Goal: Entertainment & Leisure: Consume media (video, audio)

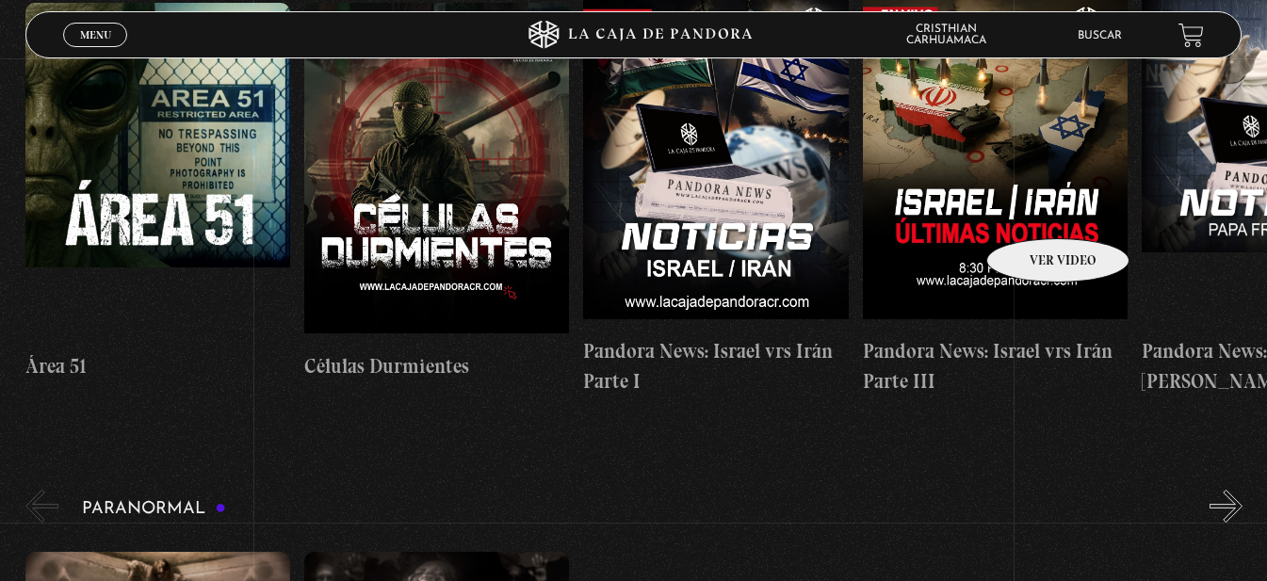
scroll to position [283, 0]
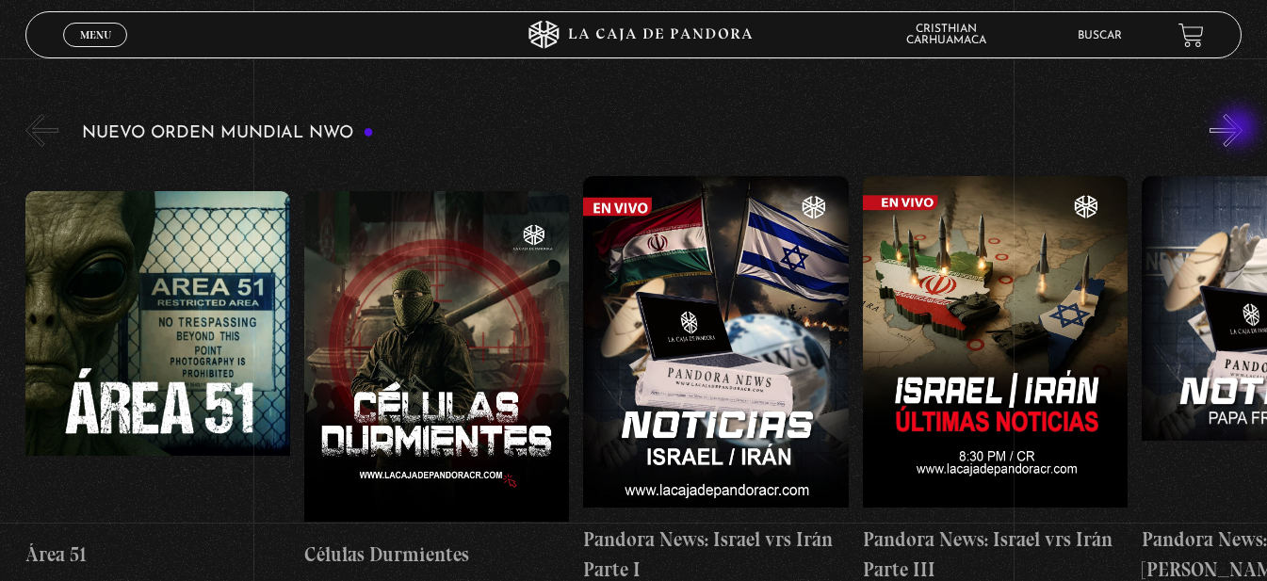
click at [1240, 129] on button "»" at bounding box center [1226, 130] width 33 height 33
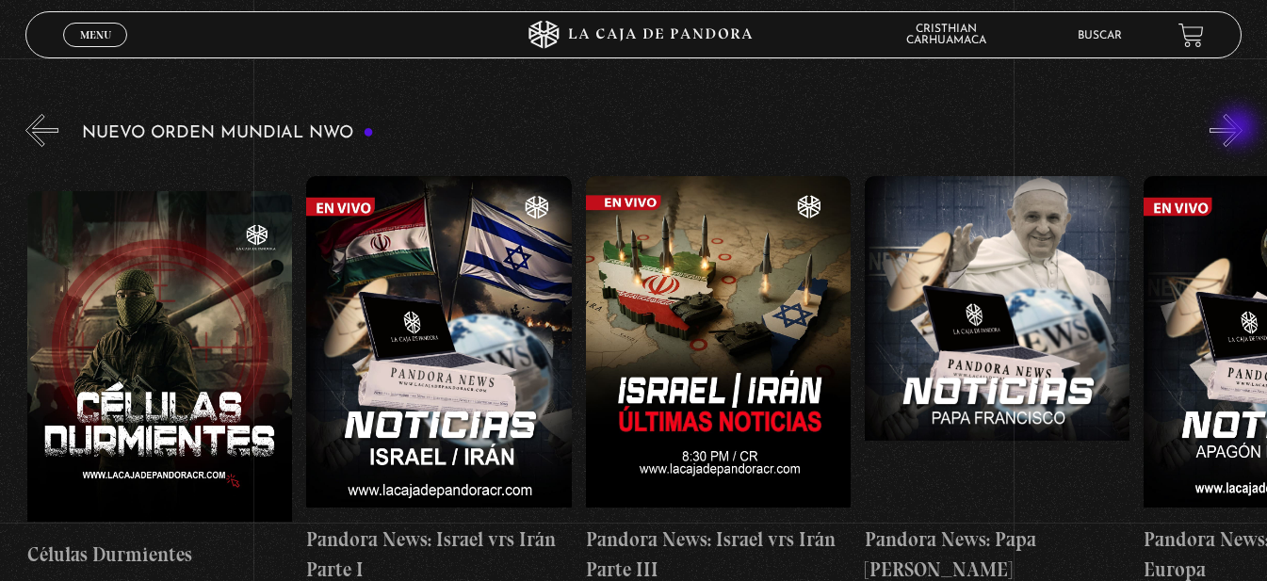
click at [1240, 129] on button "»" at bounding box center [1226, 130] width 33 height 33
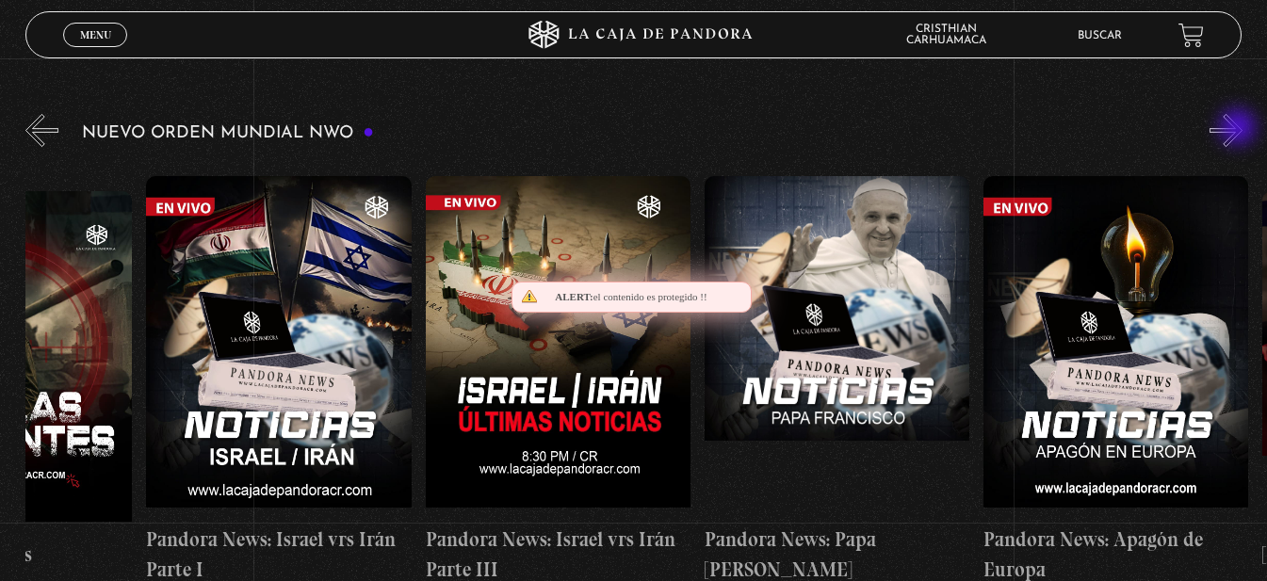
click at [1240, 129] on button "»" at bounding box center [1226, 130] width 33 height 33
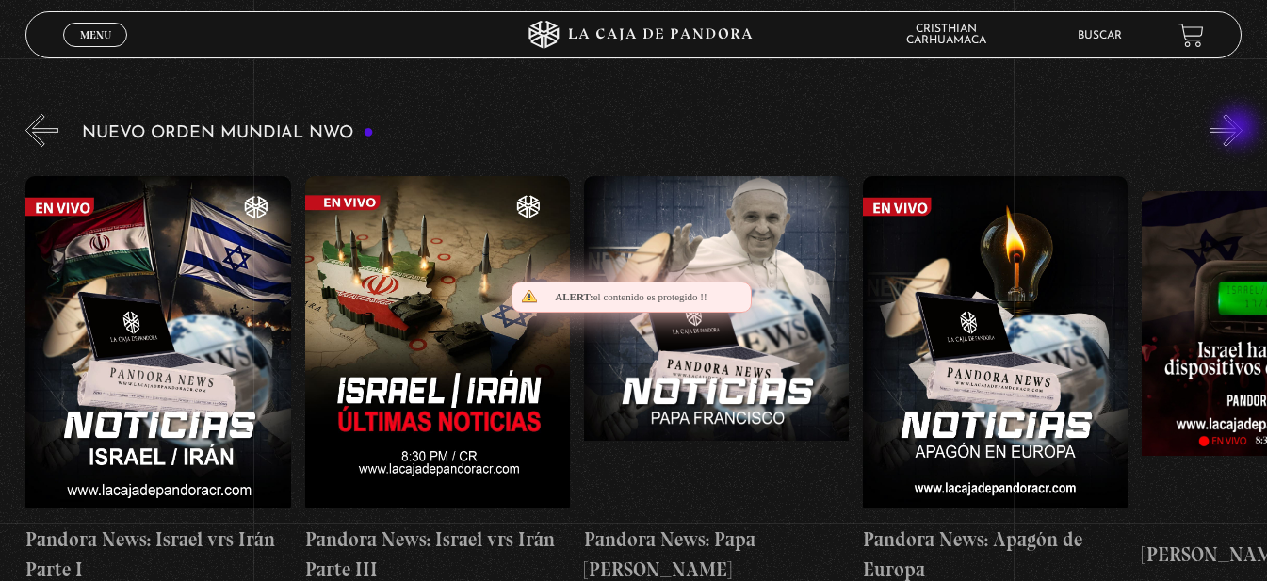
click at [1240, 129] on button "»" at bounding box center [1226, 130] width 33 height 33
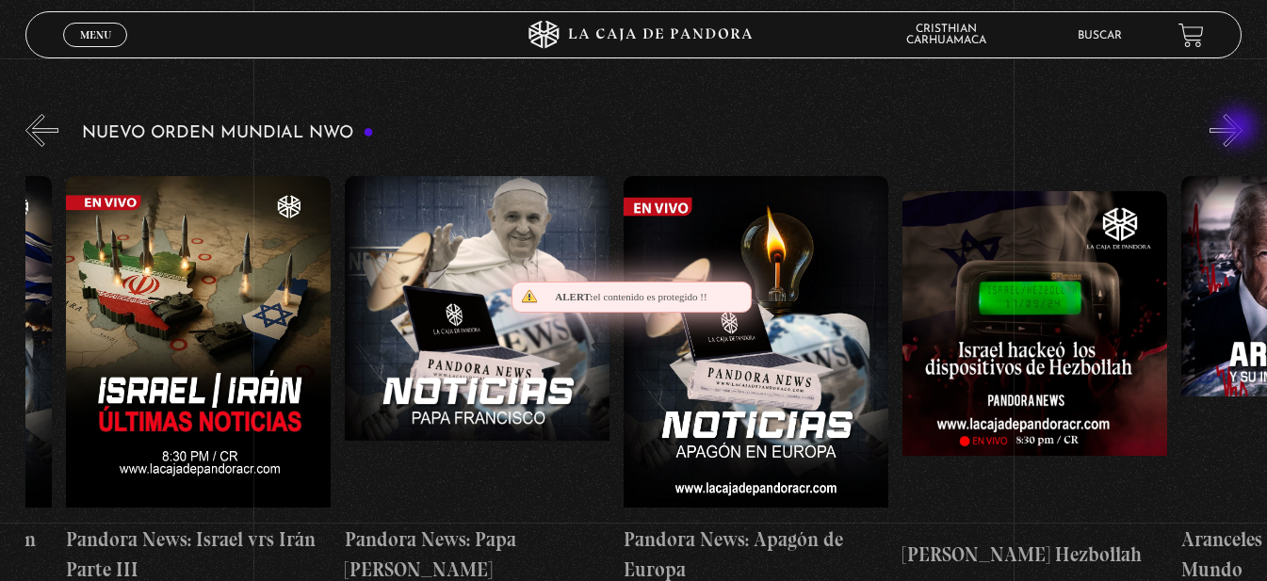
click at [1240, 129] on button "»" at bounding box center [1226, 130] width 33 height 33
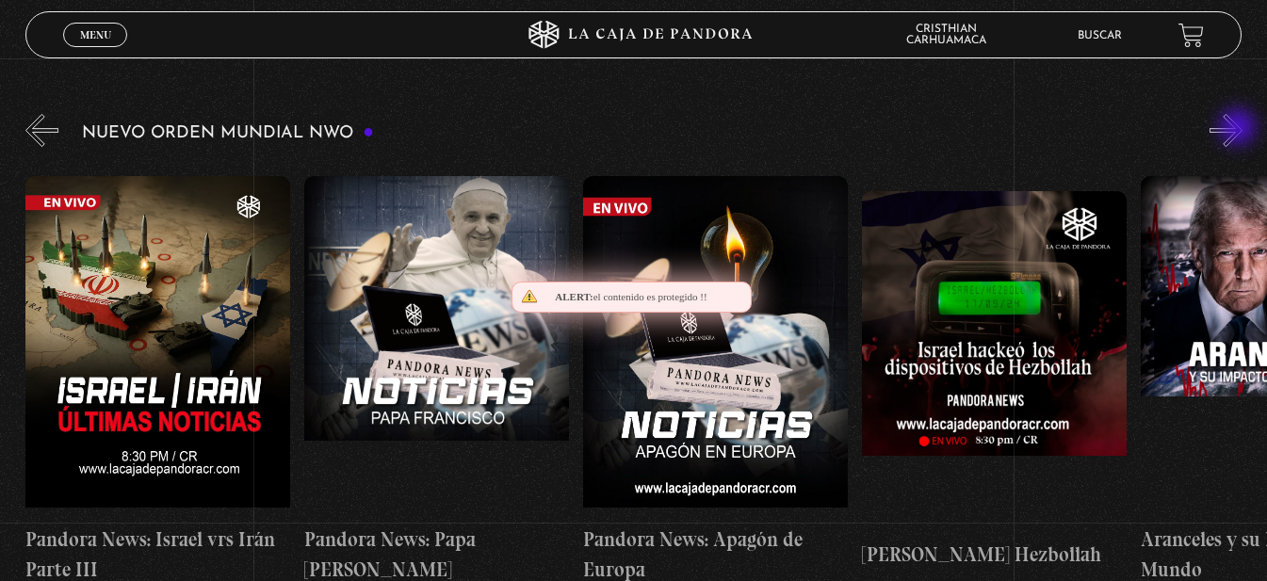
click at [1240, 129] on button "»" at bounding box center [1226, 130] width 33 height 33
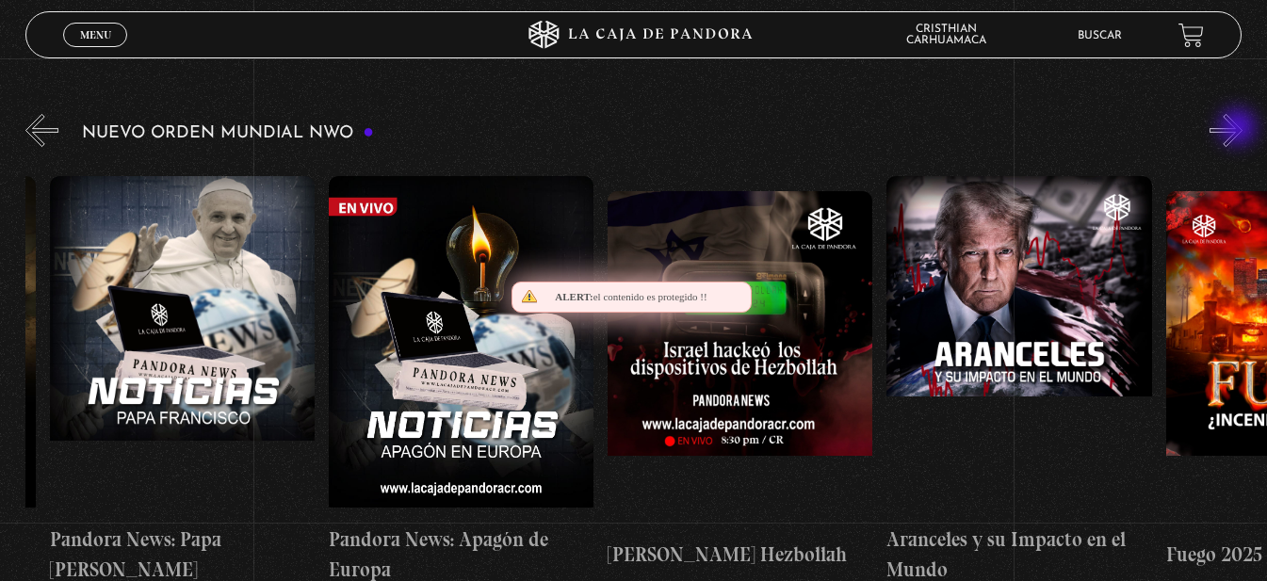
click at [1240, 129] on button "»" at bounding box center [1226, 130] width 33 height 33
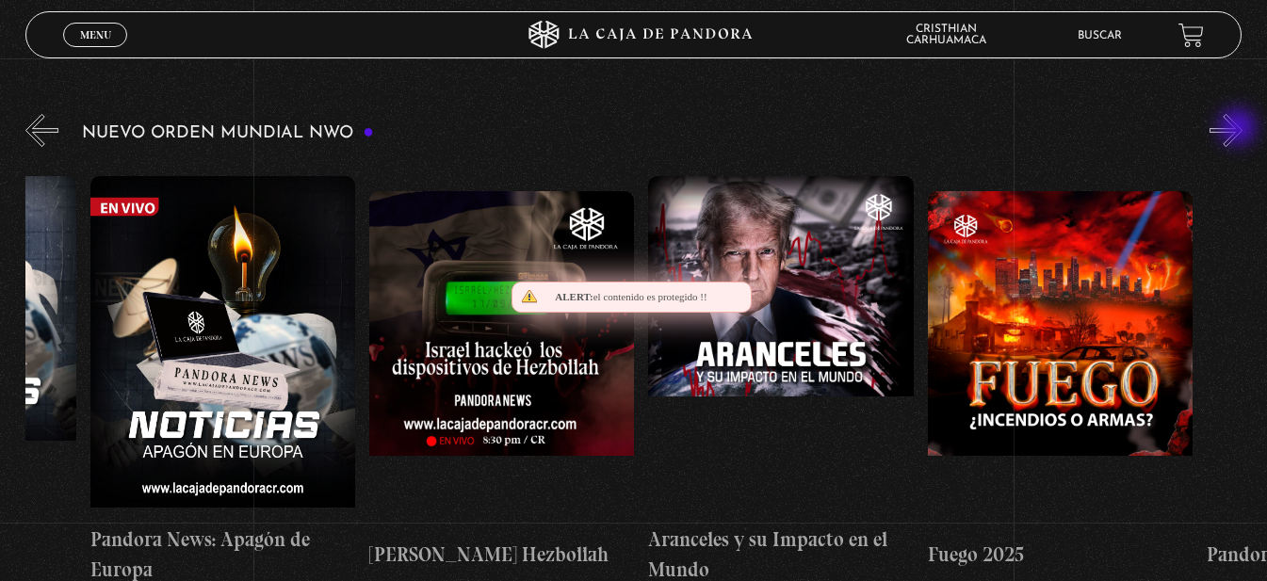
click at [1240, 129] on button "»" at bounding box center [1226, 130] width 33 height 33
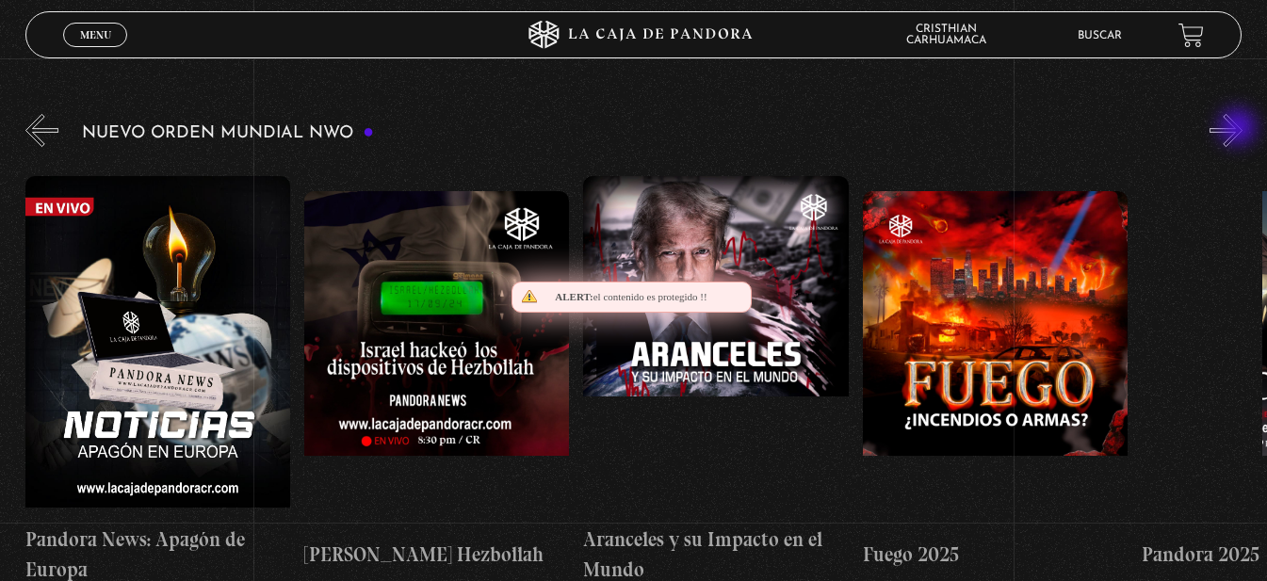
click at [1240, 129] on button "»" at bounding box center [1226, 130] width 33 height 33
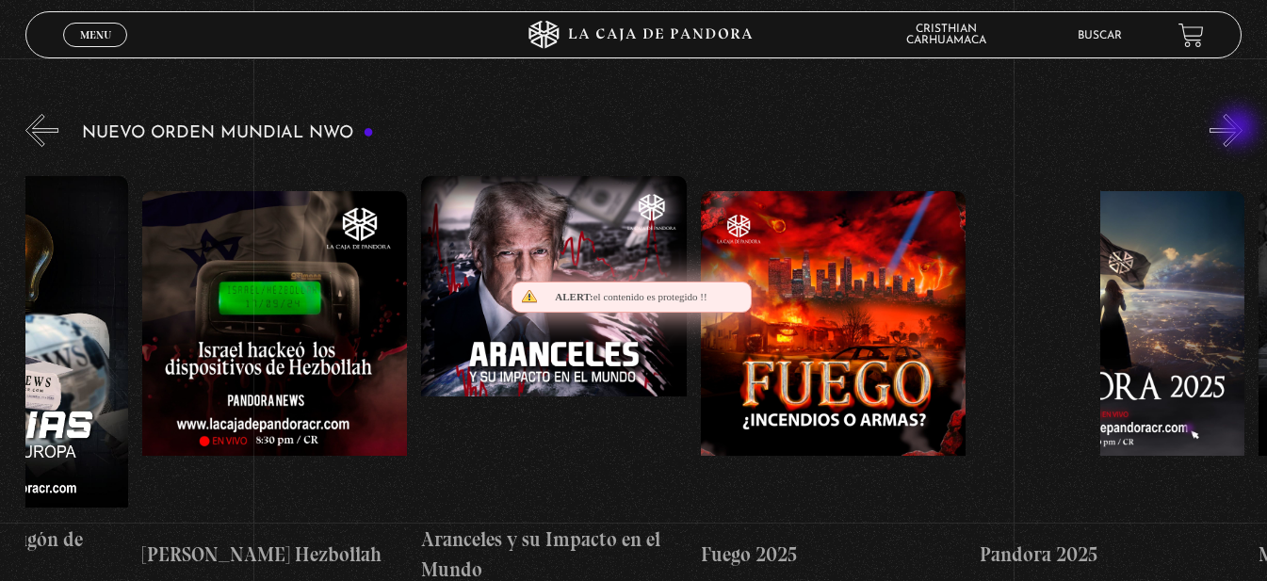
click at [1240, 129] on button "»" at bounding box center [1226, 130] width 33 height 33
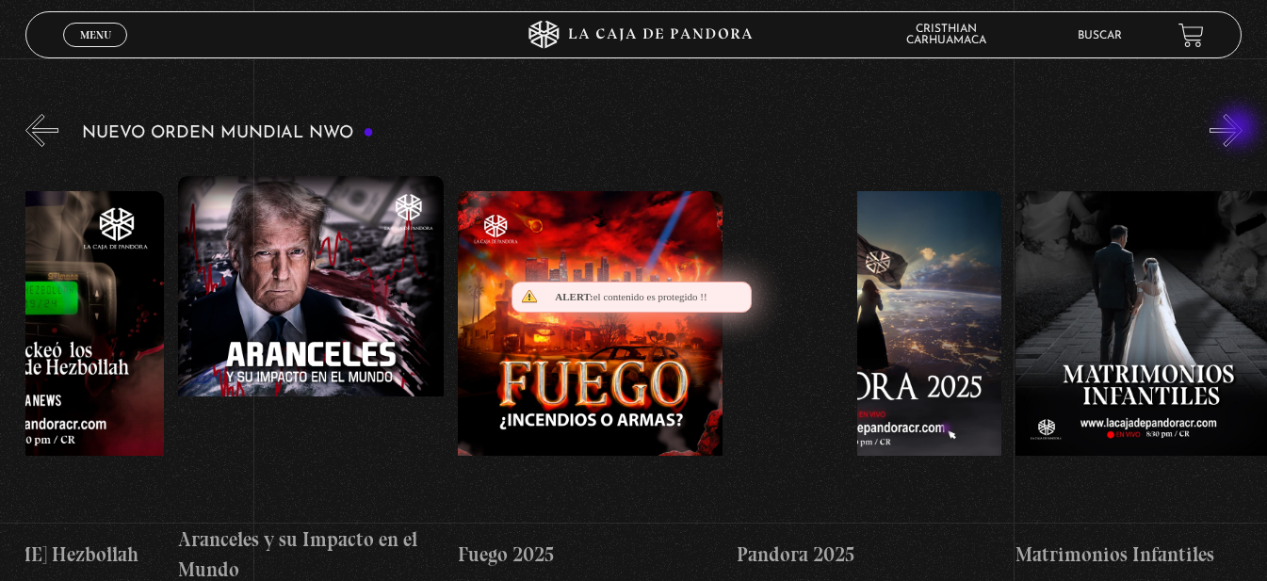
click at [1240, 129] on button "»" at bounding box center [1226, 130] width 33 height 33
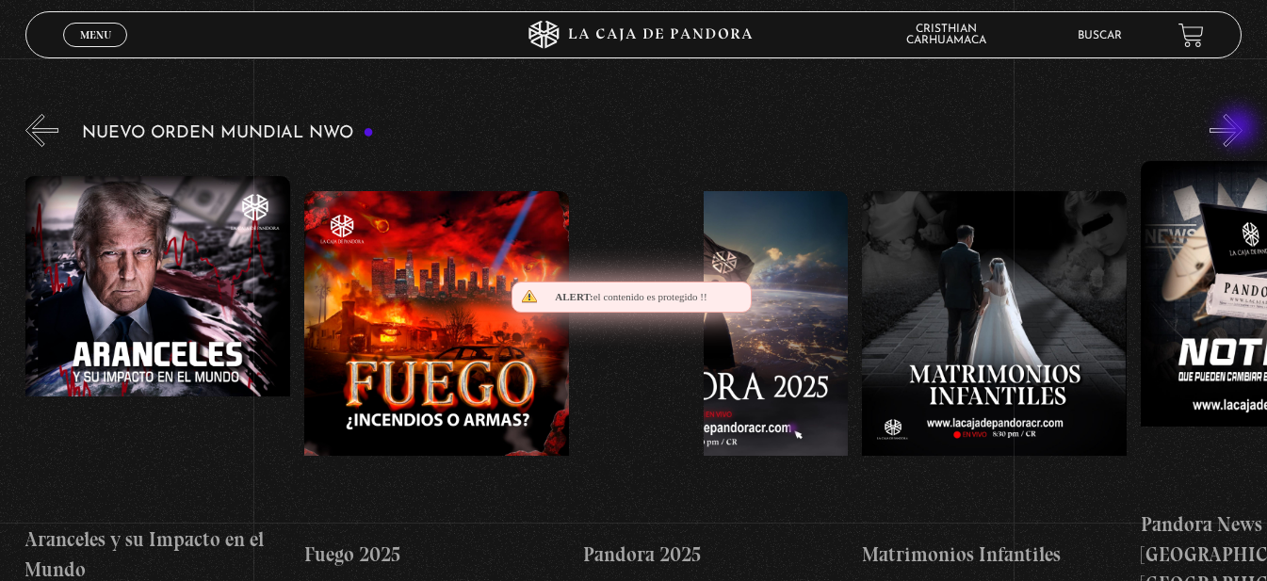
click at [1240, 129] on button "»" at bounding box center [1226, 130] width 33 height 33
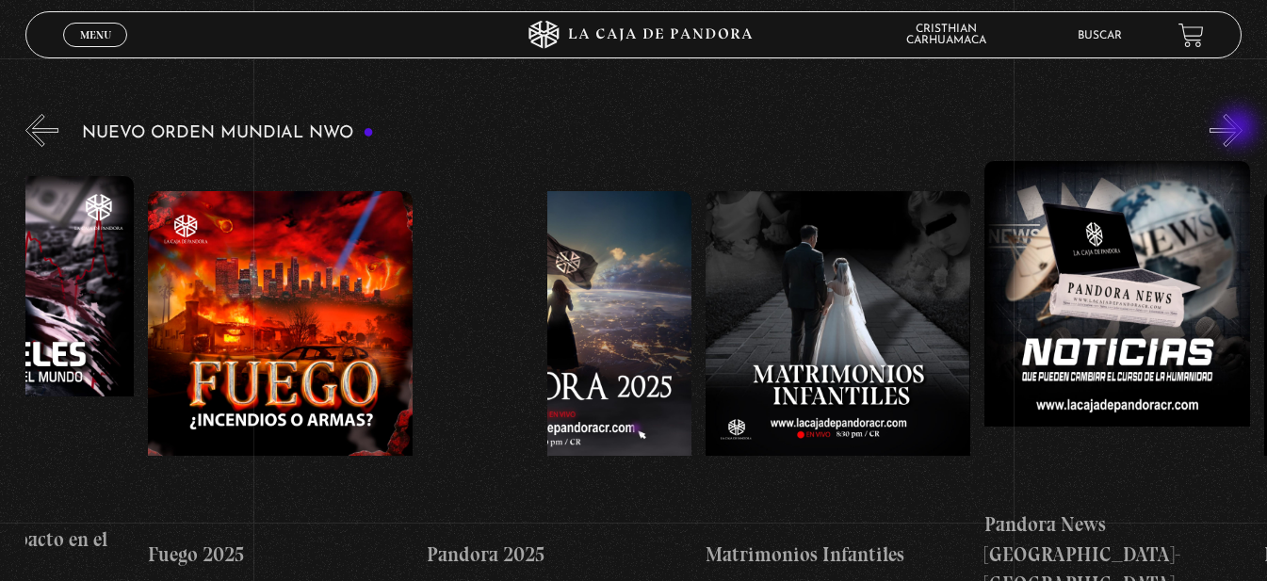
click at [1240, 129] on button "»" at bounding box center [1226, 130] width 33 height 33
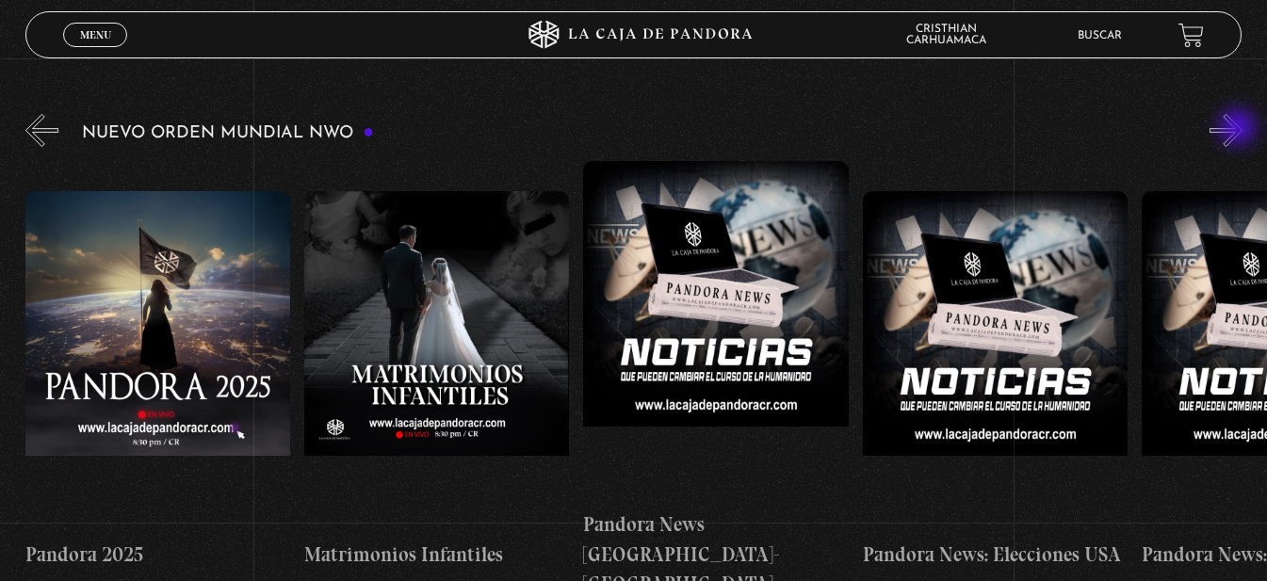
click at [1240, 129] on button "»" at bounding box center [1226, 130] width 33 height 33
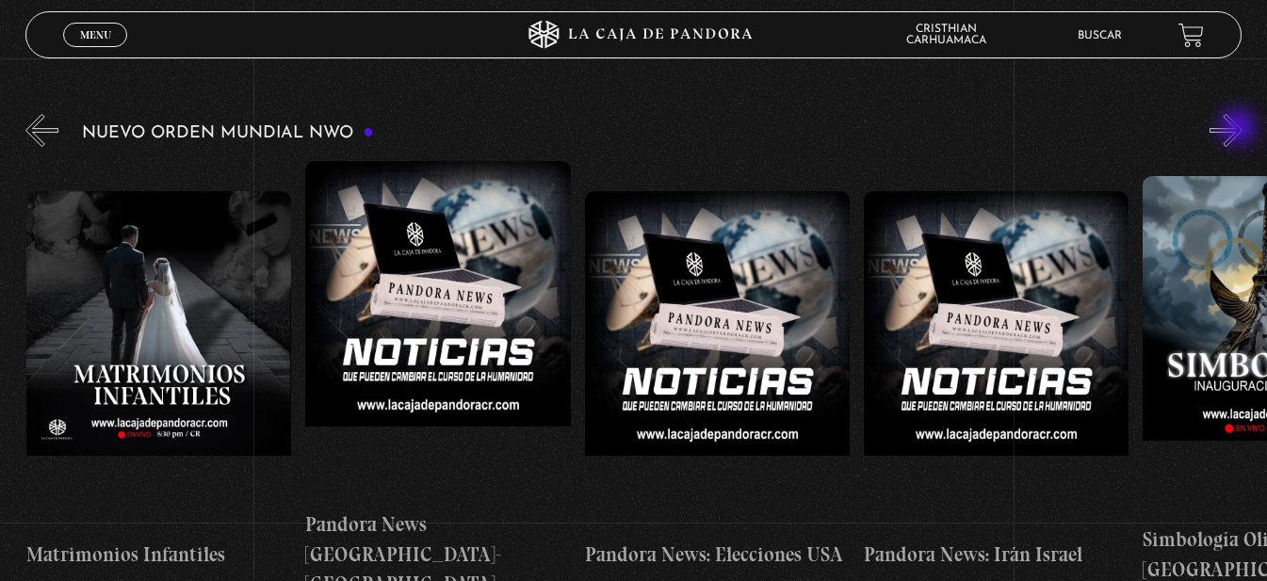
click at [1240, 129] on button "»" at bounding box center [1226, 130] width 33 height 33
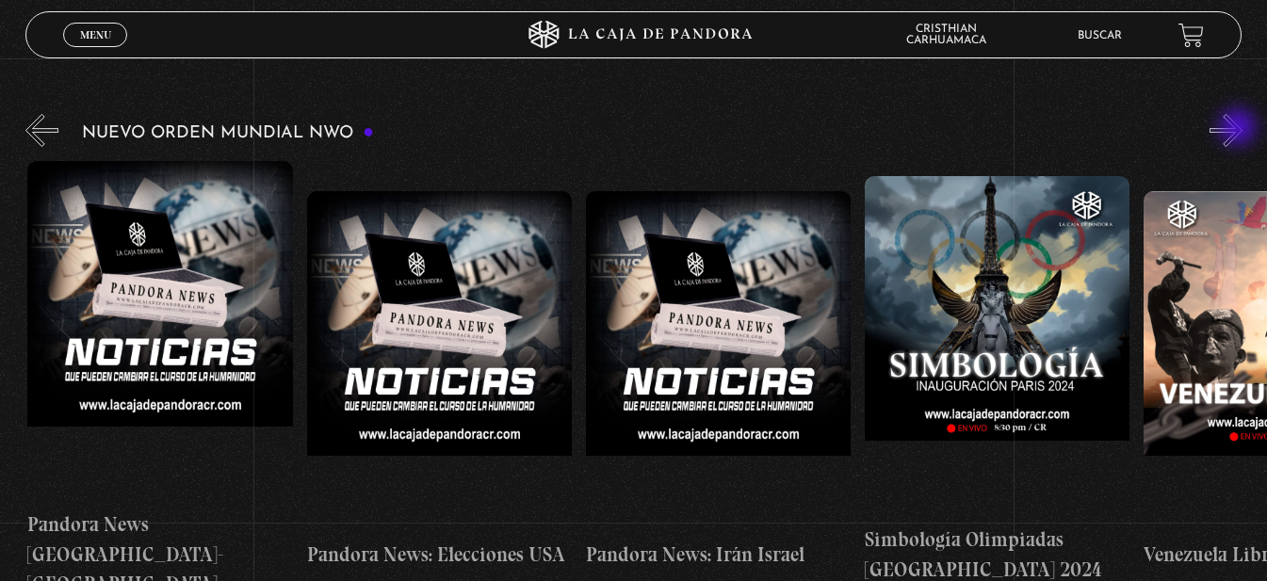
click at [1240, 129] on button "»" at bounding box center [1226, 130] width 33 height 33
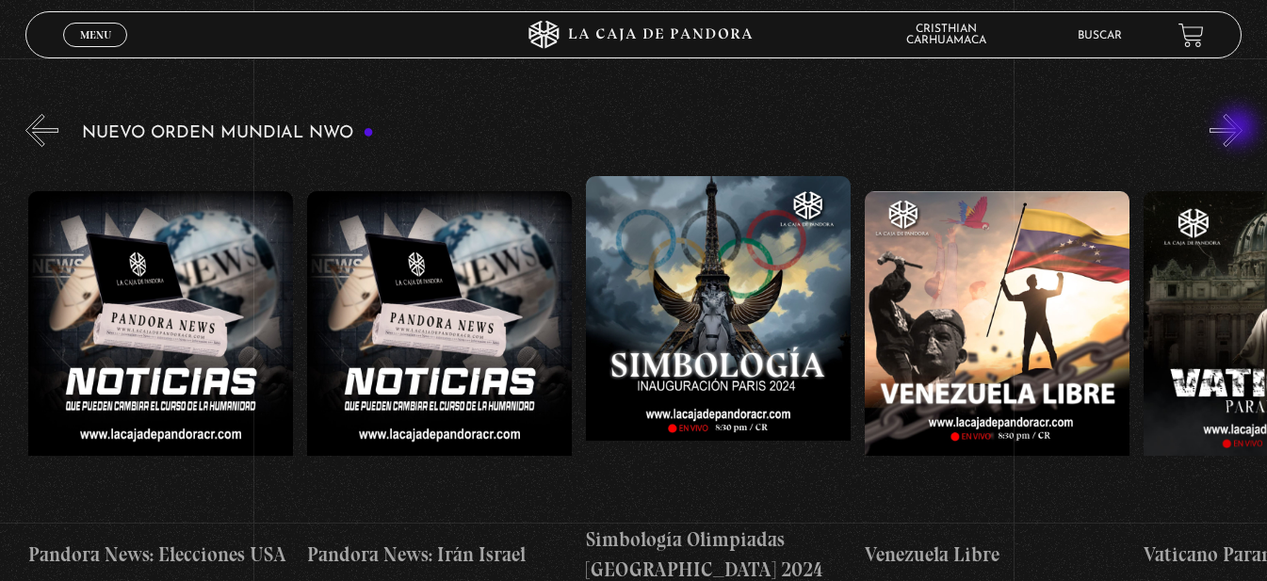
click at [1240, 129] on button "»" at bounding box center [1226, 130] width 33 height 33
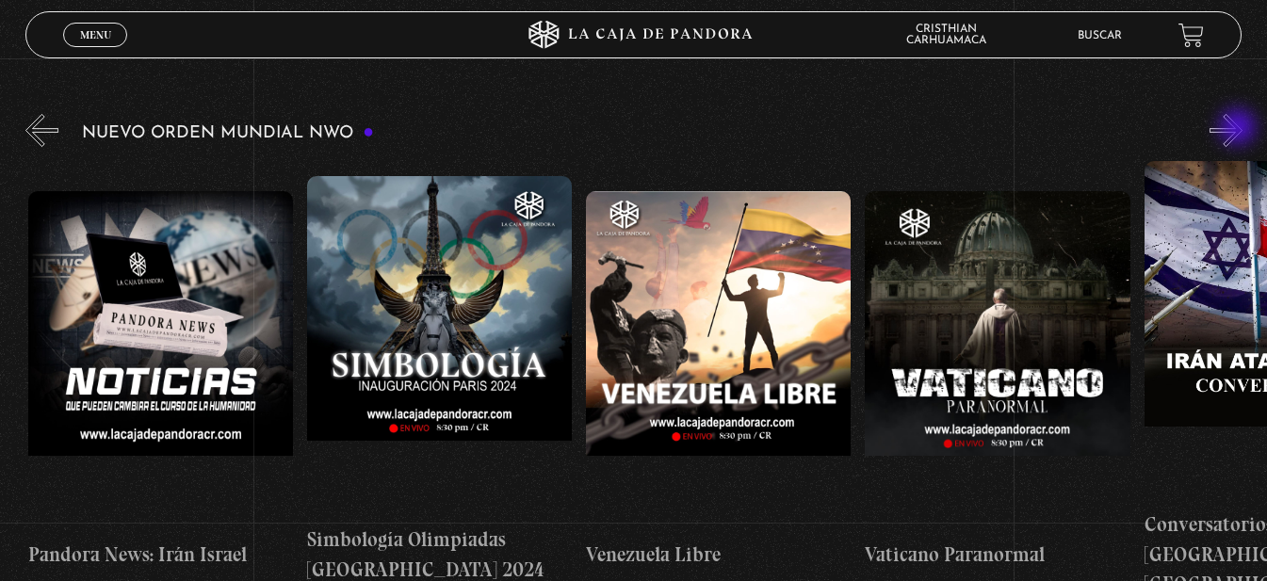
click at [1240, 129] on button "»" at bounding box center [1226, 130] width 33 height 33
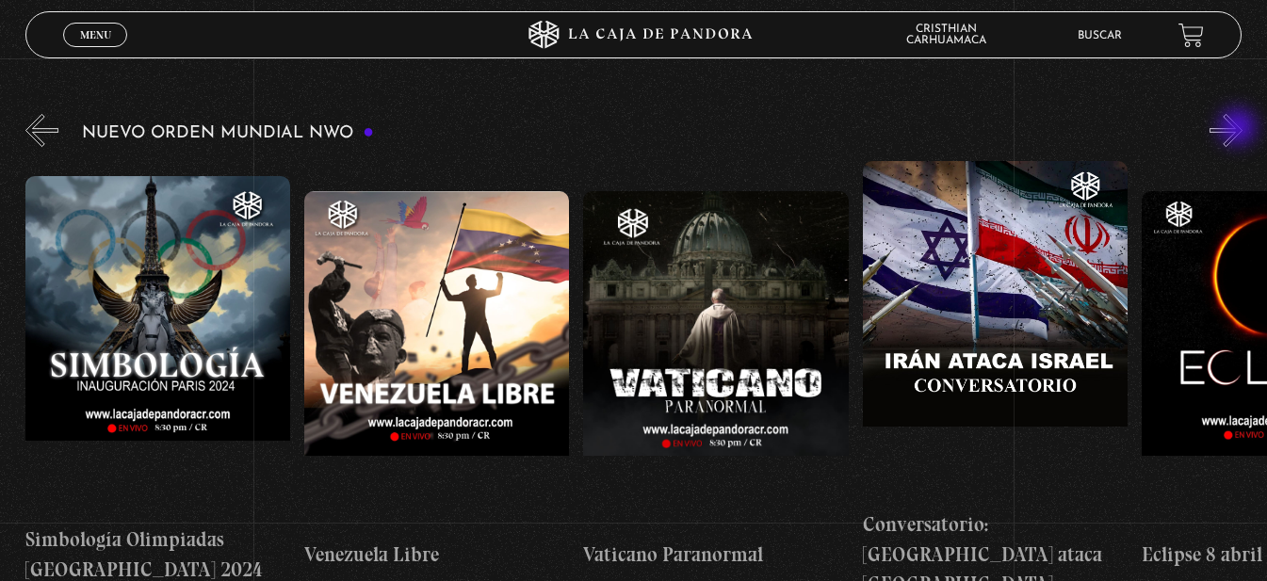
click at [1240, 129] on button "»" at bounding box center [1226, 130] width 33 height 33
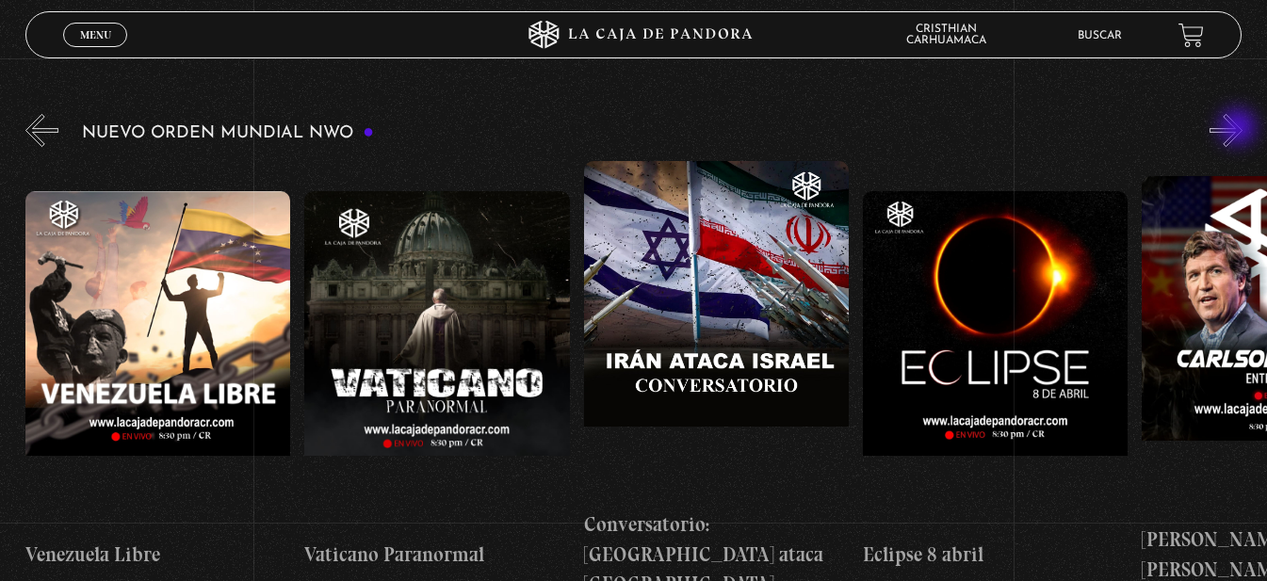
click at [1240, 129] on button "»" at bounding box center [1226, 130] width 33 height 33
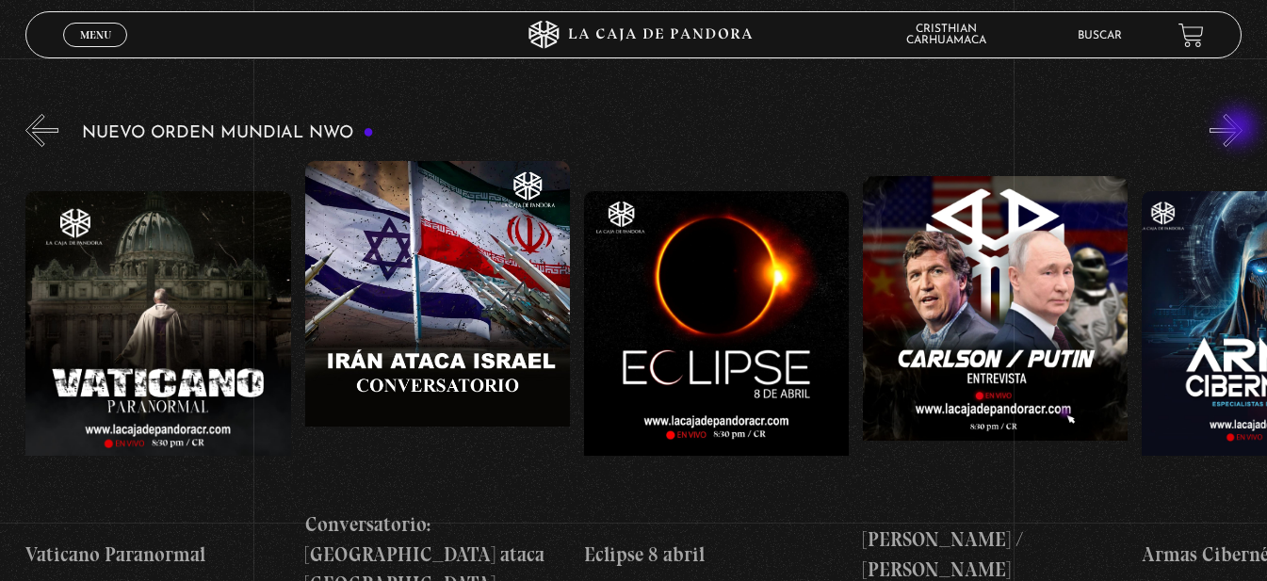
click at [1240, 129] on button "»" at bounding box center [1226, 130] width 33 height 33
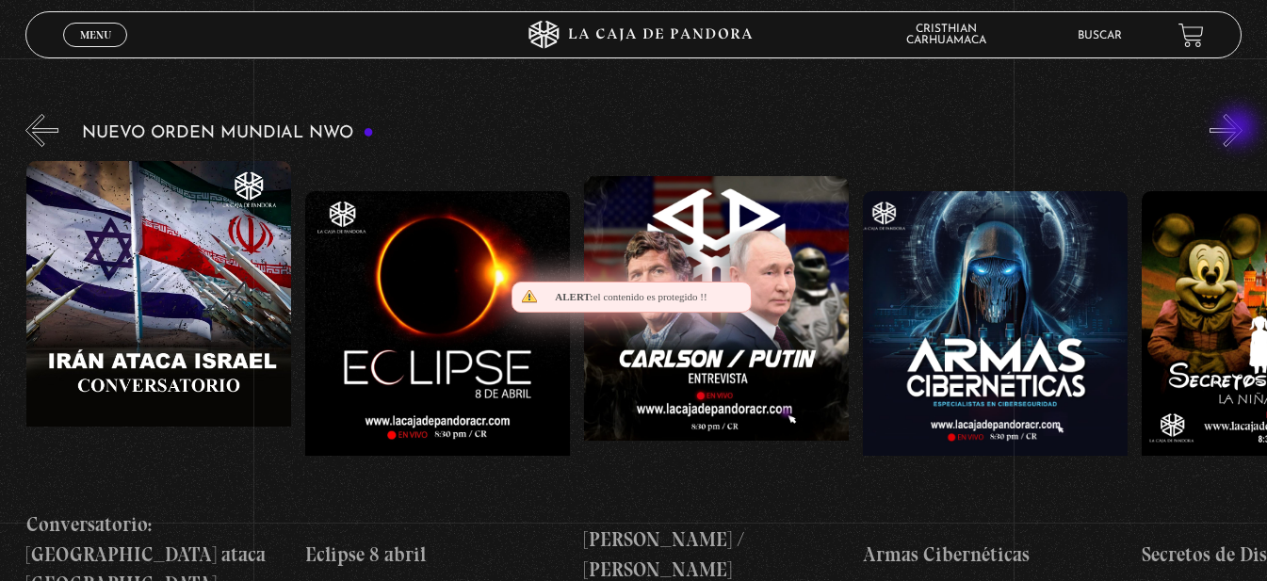
click at [1240, 129] on button "»" at bounding box center [1226, 130] width 33 height 33
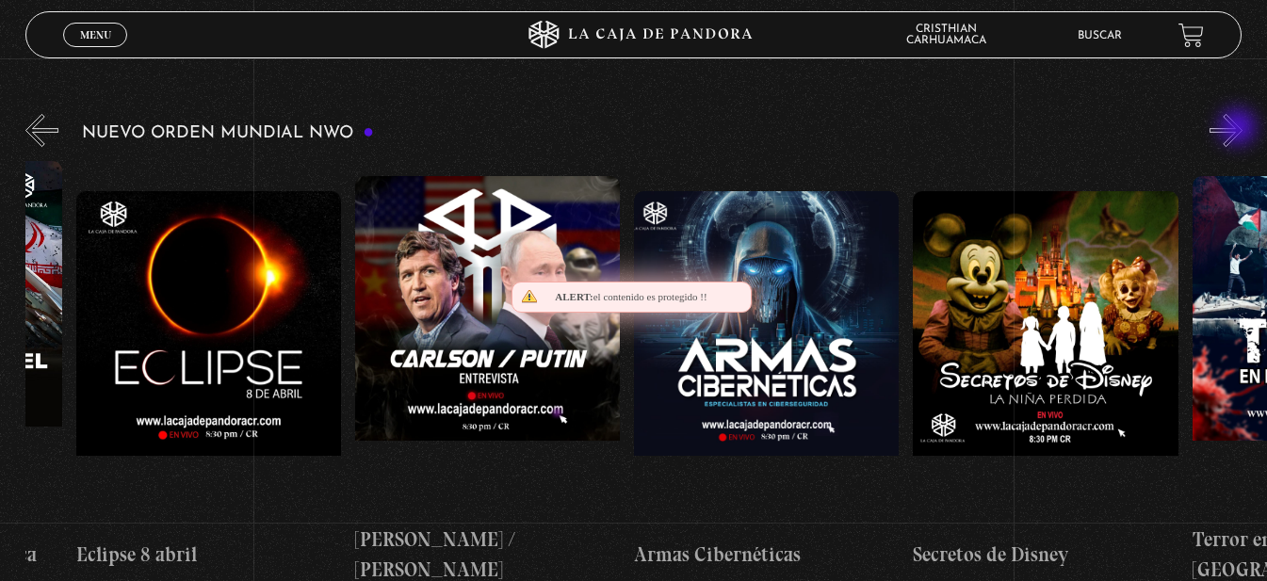
click at [1240, 129] on button "»" at bounding box center [1226, 130] width 33 height 33
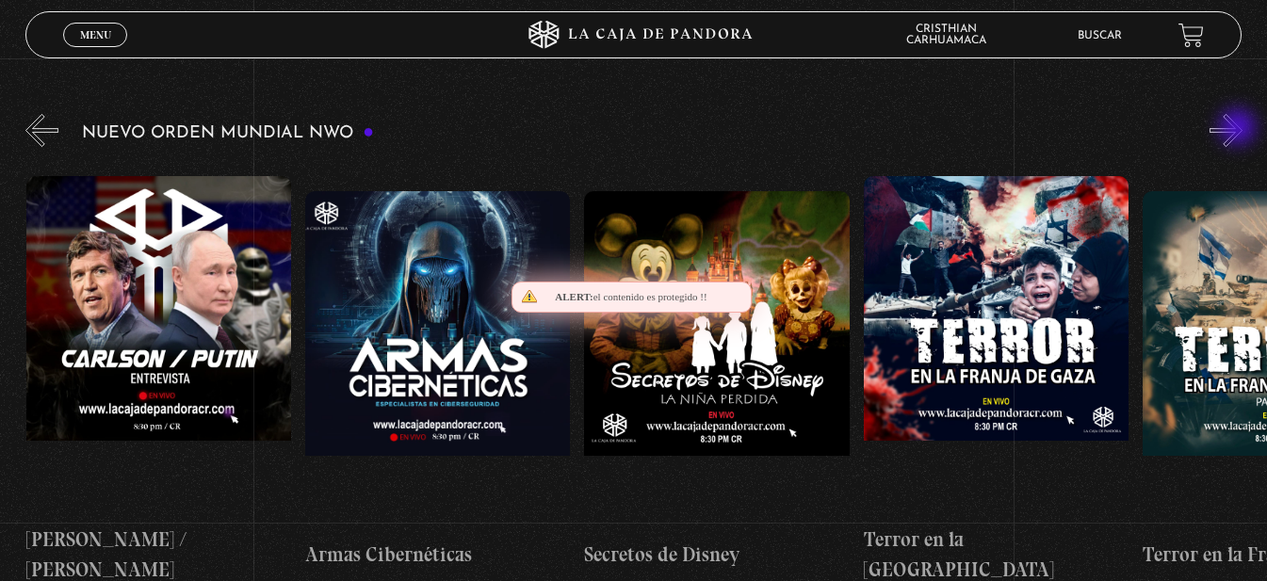
click at [1240, 129] on button "»" at bounding box center [1226, 130] width 33 height 33
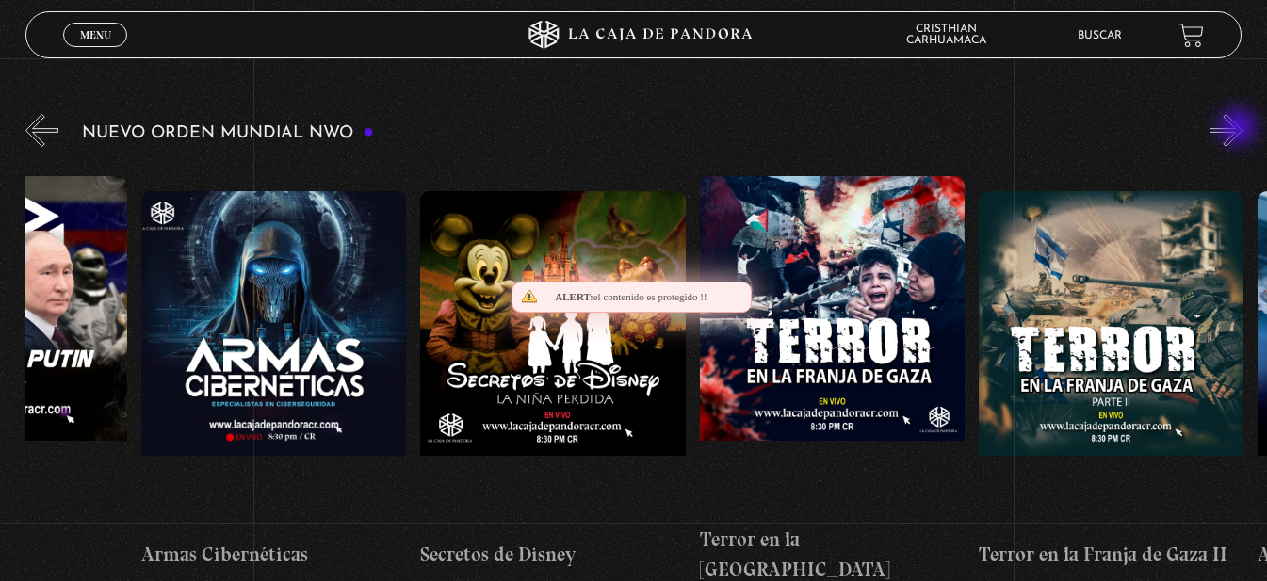
click at [1240, 129] on button "»" at bounding box center [1226, 130] width 33 height 33
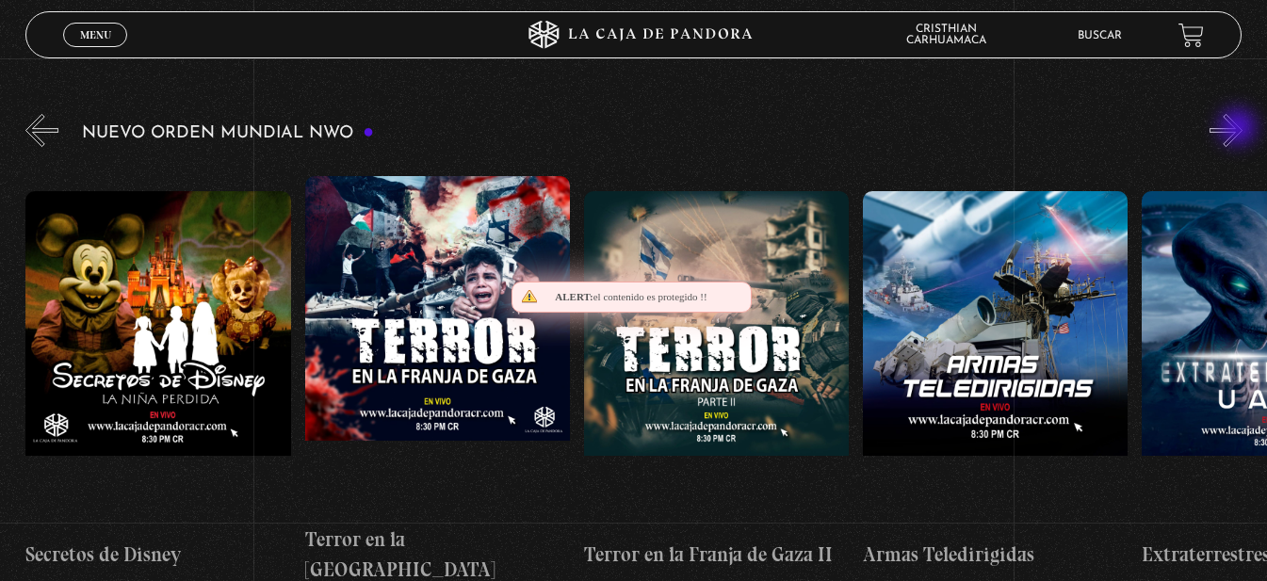
click at [1240, 129] on button "»" at bounding box center [1226, 130] width 33 height 33
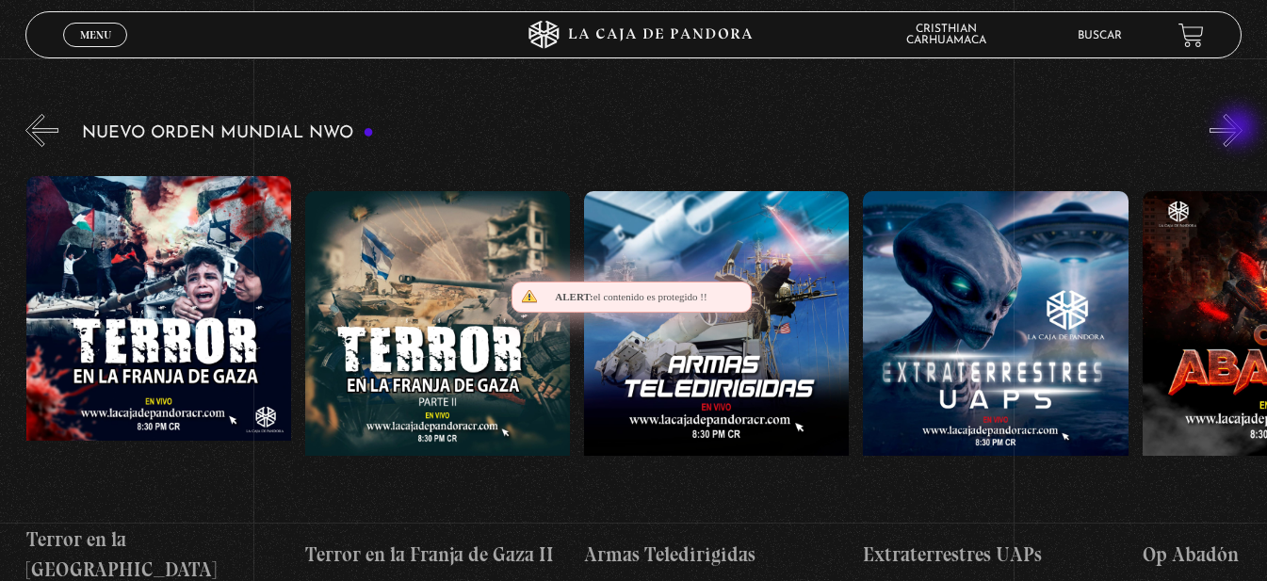
scroll to position [0, 6141]
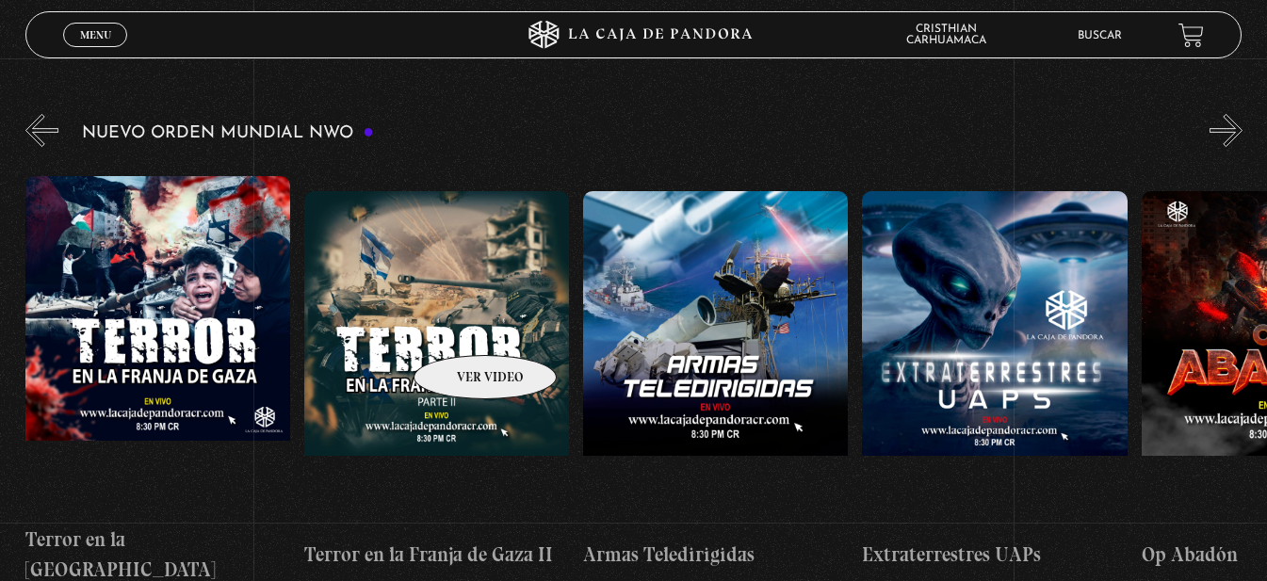
click at [461, 327] on figure at bounding box center [436, 360] width 265 height 339
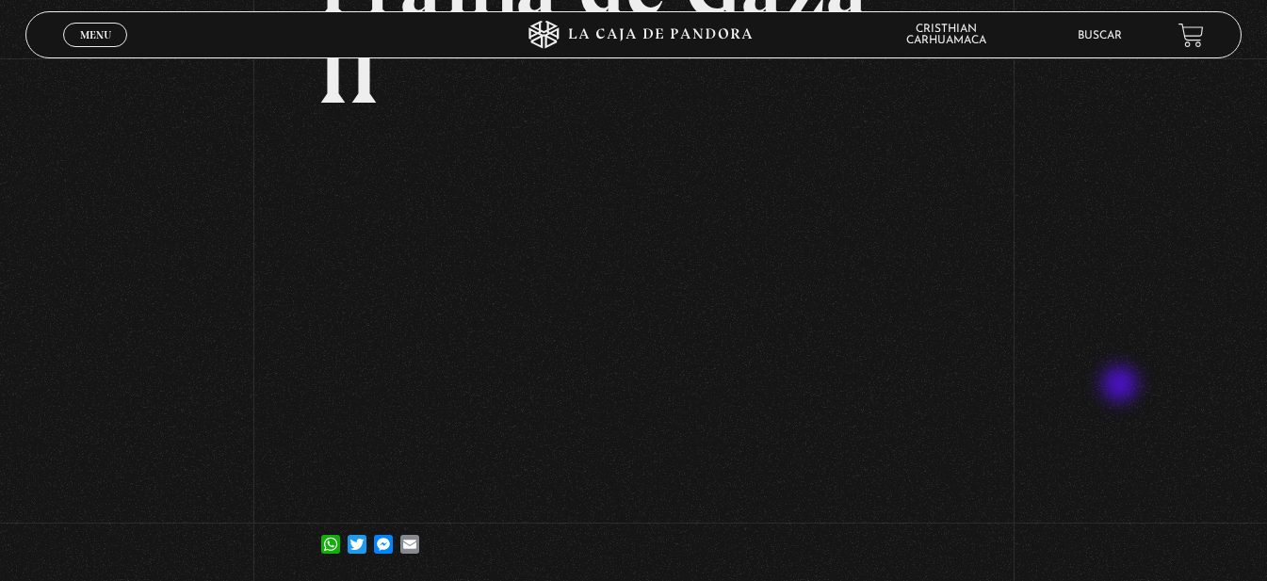
scroll to position [203, 0]
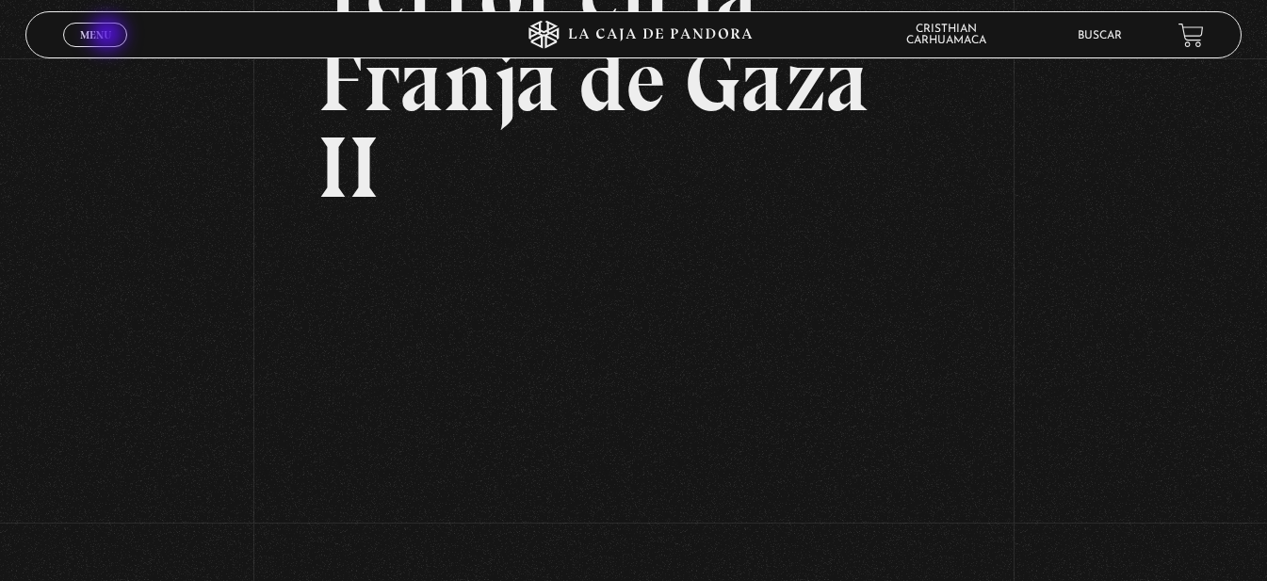
click at [109, 36] on span "Menu" at bounding box center [95, 34] width 31 height 11
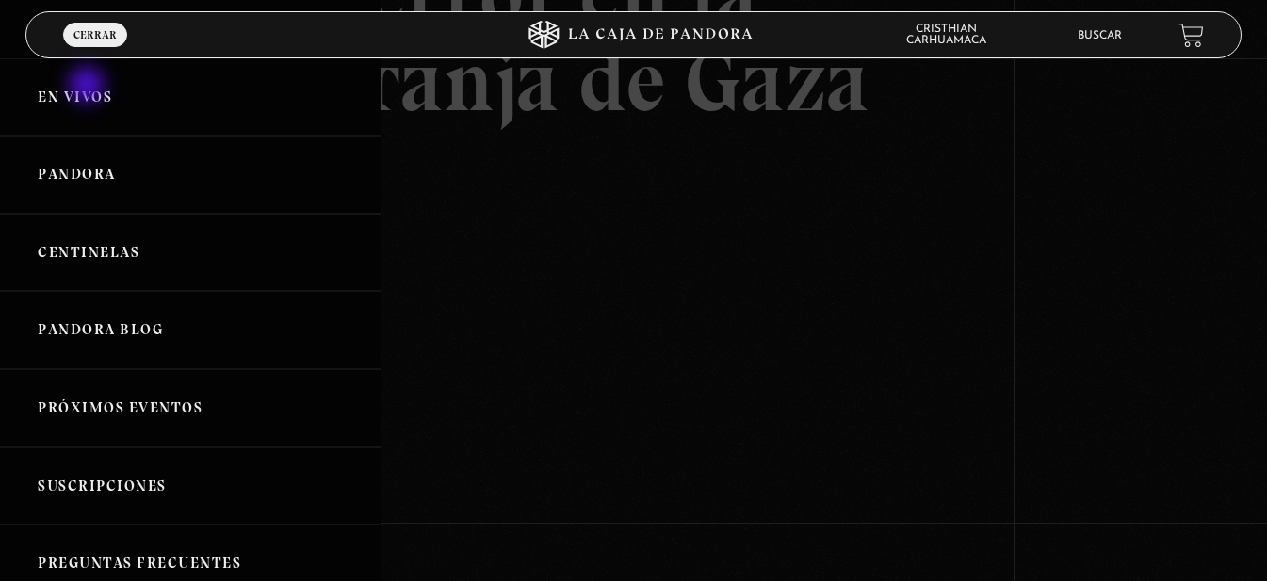
click at [88, 87] on link "En vivos" at bounding box center [190, 97] width 381 height 78
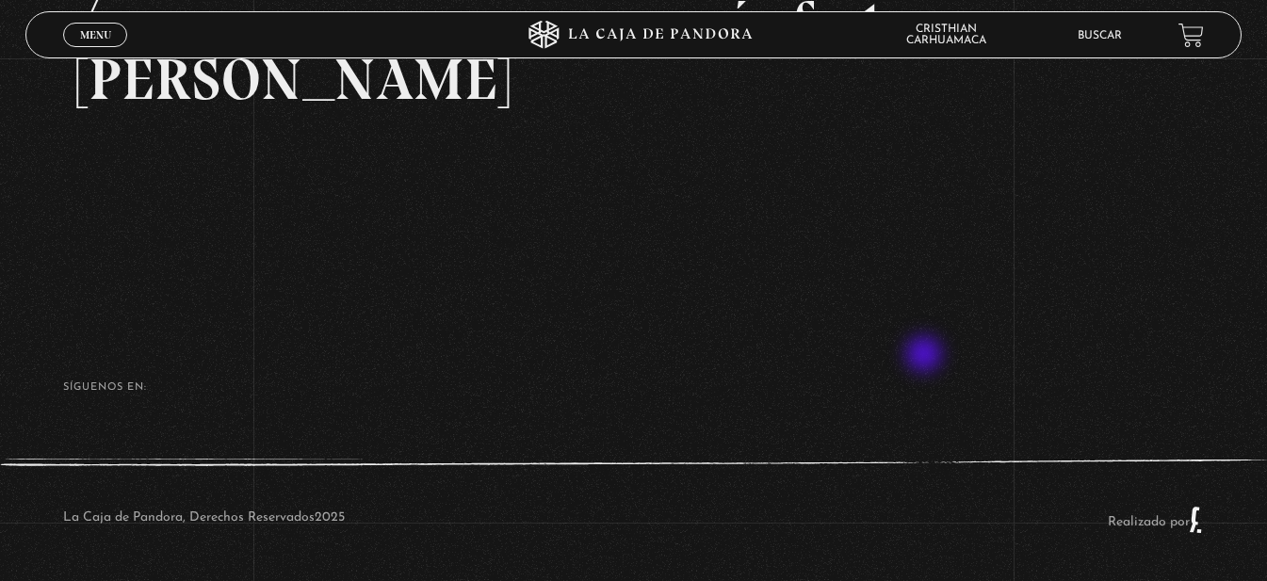
scroll to position [155, 0]
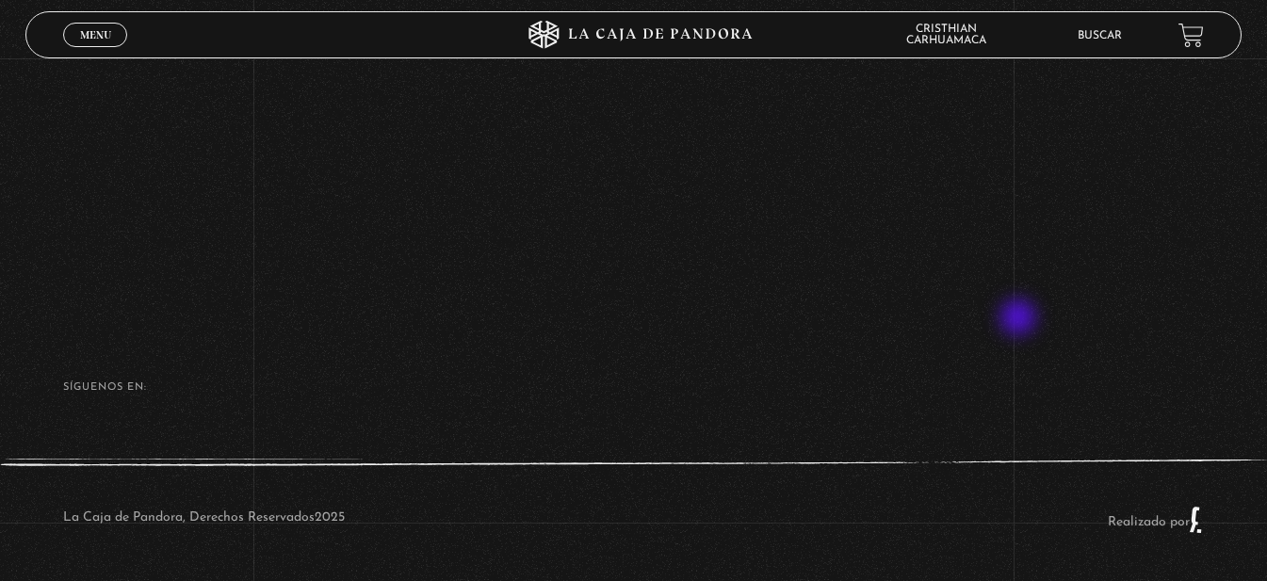
scroll to position [248, 0]
